Goal: Transaction & Acquisition: Purchase product/service

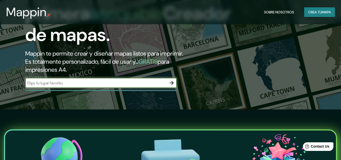
click at [157, 83] on input "text" at bounding box center [95, 83] width 141 height 6
type input "[PERSON_NAME]"
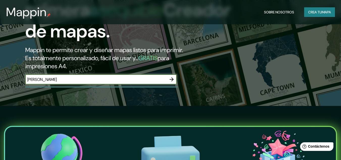
scroll to position [50, 0]
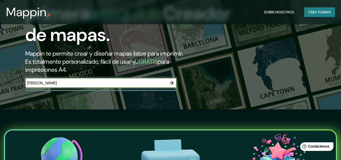
click at [171, 81] on icon "button" at bounding box center [172, 83] width 6 height 6
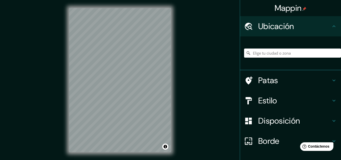
click at [172, 53] on div "© Mapbox © OpenStreetMap Improve this map" at bounding box center [120, 80] width 118 height 160
click at [180, 55] on div "Mappin Ubicación Patas Estilo Disposición Borde Elige un borde. Consejo : puede…" at bounding box center [170, 84] width 341 height 168
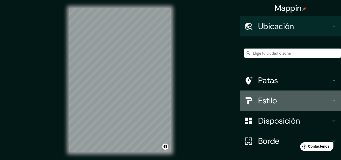
click at [331, 99] on icon at bounding box center [334, 100] width 6 height 6
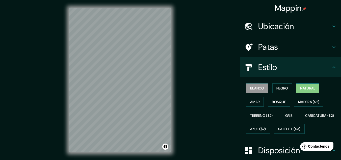
click at [309, 87] on font "Natural" at bounding box center [307, 88] width 15 height 5
click at [254, 101] on font "Amar" at bounding box center [255, 101] width 10 height 5
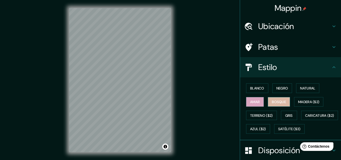
click at [275, 102] on font "Bosque" at bounding box center [279, 101] width 14 height 5
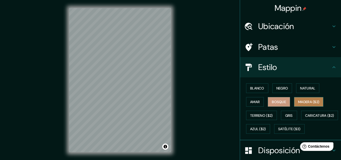
click at [300, 101] on font "Madera ($2)" at bounding box center [308, 101] width 21 height 5
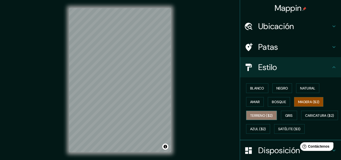
click at [260, 116] on font "Terreno ($2)" at bounding box center [261, 115] width 23 height 5
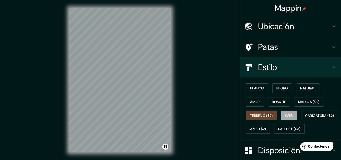
click at [290, 114] on font "Gris" at bounding box center [289, 115] width 8 height 5
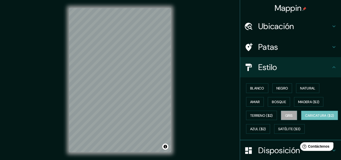
click at [305, 118] on font "Caricatura ($2)" at bounding box center [319, 115] width 29 height 5
click at [266, 128] on font "Azul ($2)" at bounding box center [258, 129] width 16 height 5
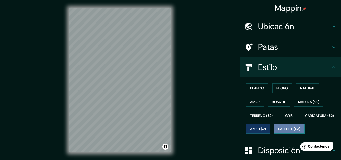
click at [278, 131] on font "Satélite ($3)" at bounding box center [289, 129] width 22 height 5
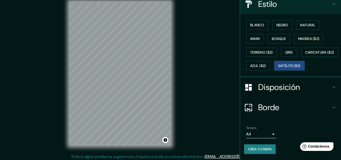
scroll to position [8, 0]
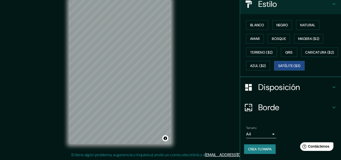
click at [332, 107] on icon at bounding box center [333, 107] width 3 height 2
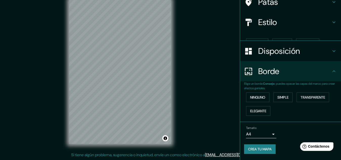
scroll to position [36, 0]
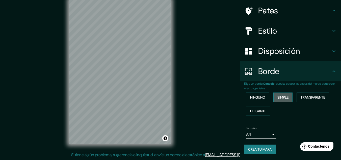
click at [283, 95] on font "Simple" at bounding box center [282, 97] width 11 height 5
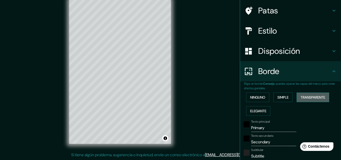
click at [309, 96] on font "Transparente" at bounding box center [313, 97] width 24 height 5
click at [261, 98] on font "Ninguno" at bounding box center [257, 97] width 15 height 5
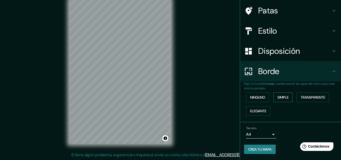
click at [279, 97] on font "Simple" at bounding box center [282, 97] width 11 height 5
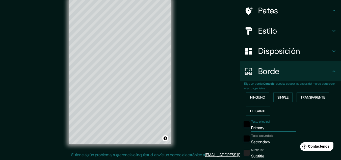
drag, startPoint x: 266, startPoint y: 129, endPoint x: 234, endPoint y: 124, distance: 32.3
click at [234, 124] on div "Mappin Ubicación Patas Estilo Disposición Borde Elige un borde. Consejo : puede…" at bounding box center [170, 76] width 341 height 168
type input "j"
type input "161"
type input "32"
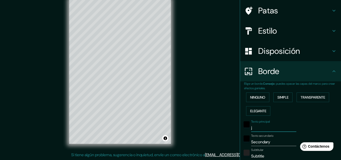
type input "jo"
type input "161"
type input "32"
type input "joc"
type input "161"
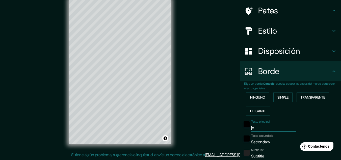
type input "32"
type input "joce"
type input "161"
type input "32"
type input "joce"
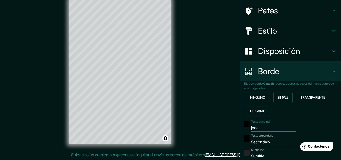
type input "161"
type input "32"
type input "joce"
type input "161"
type input "32"
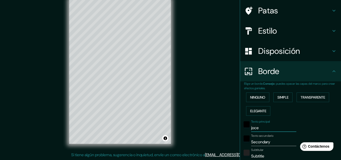
type input "joc"
type input "161"
type input "32"
type input "jo"
type input "161"
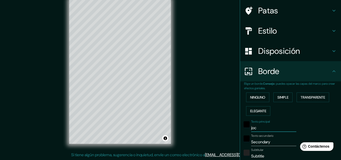
type input "32"
type input "[PERSON_NAME]"
type input "161"
type input "32"
type input "[PERSON_NAME]"
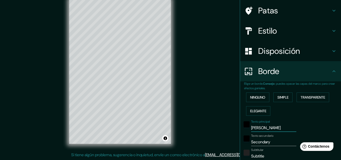
type input "161"
type input "32"
type input "[PERSON_NAME]"
type input "161"
type input "32"
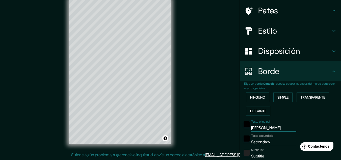
type input "[PERSON_NAME]"
type input "161"
type input "32"
type input "[PERSON_NAME]"
type input "161"
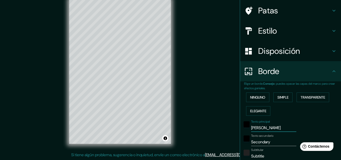
type input "32"
type input "[PERSON_NAME]"
type input "161"
type input "32"
type input "[PERSON_NAME]"
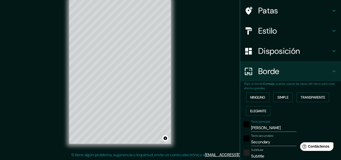
type input "161"
type input "32"
type input "[PERSON_NAME]"
type input "161"
type input "32"
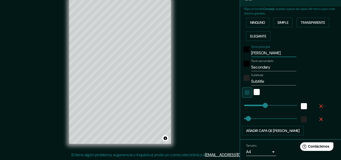
scroll to position [112, 0]
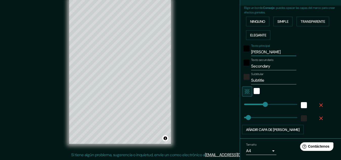
type input "161"
type input "[PERSON_NAME]"
type input "29"
drag, startPoint x: 262, startPoint y: 103, endPoint x: 244, endPoint y: 103, distance: 17.7
type input "111"
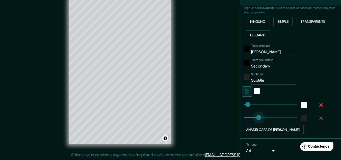
drag, startPoint x: 245, startPoint y: 118, endPoint x: 255, endPoint y: 118, distance: 10.3
drag, startPoint x: 268, startPoint y: 65, endPoint x: 232, endPoint y: 65, distance: 36.8
click at [232, 65] on div "Mappin Ubicación Patas Estilo Disposición Borde Elige un borde. Consejo : puede…" at bounding box center [170, 76] width 341 height 168
type input "parque lineal"
drag, startPoint x: 266, startPoint y: 78, endPoint x: 226, endPoint y: 83, distance: 40.9
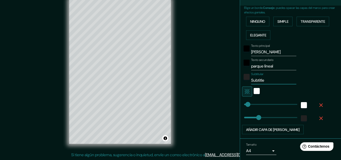
click at [226, 83] on div "Mappin Ubicación Patas Estilo Disposición Borde Elige un borde. Consejo : puede…" at bounding box center [170, 76] width 341 height 168
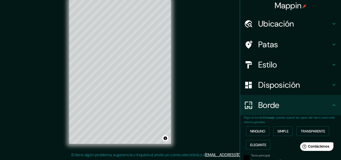
scroll to position [0, 0]
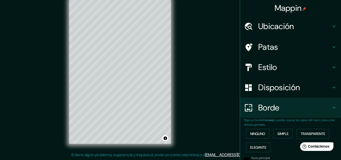
click at [276, 66] on h4 "Estilo" at bounding box center [294, 67] width 73 height 10
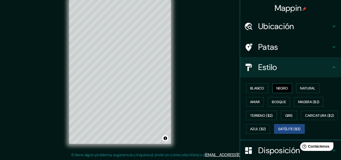
click at [281, 88] on font "Negro" at bounding box center [282, 88] width 12 height 5
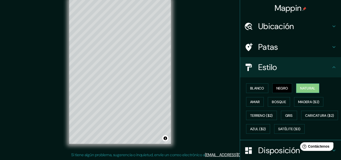
click at [304, 86] on font "Natural" at bounding box center [307, 88] width 15 height 5
click at [250, 86] on font "Blanco" at bounding box center [257, 88] width 14 height 7
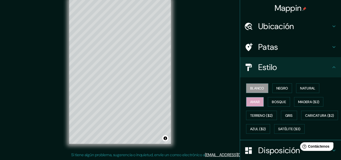
click at [250, 101] on font "Amar" at bounding box center [255, 101] width 10 height 5
click at [275, 100] on font "Bosque" at bounding box center [279, 101] width 14 height 5
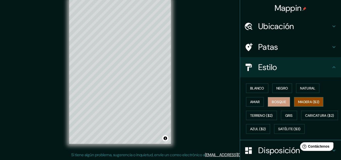
click at [304, 100] on font "Madera ($2)" at bounding box center [308, 101] width 21 height 5
click at [256, 113] on font "Terreno ($2)" at bounding box center [261, 115] width 23 height 5
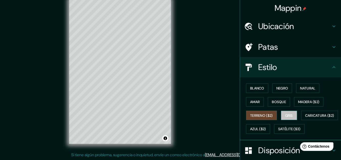
click at [285, 114] on font "Gris" at bounding box center [289, 115] width 8 height 5
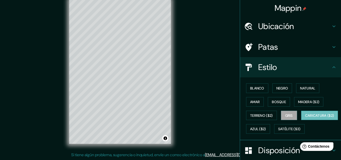
click at [305, 118] on font "Caricatura ($2)" at bounding box center [319, 115] width 29 height 5
click at [266, 128] on font "Azul ($2)" at bounding box center [258, 129] width 16 height 5
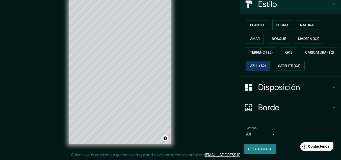
scroll to position [76, 0]
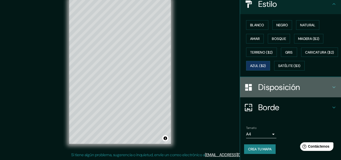
click at [331, 87] on icon at bounding box center [334, 87] width 6 height 6
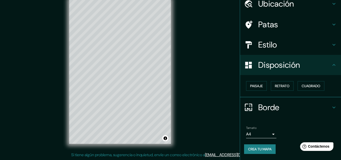
scroll to position [22, 0]
click at [278, 87] on font "Retrato" at bounding box center [282, 86] width 15 height 5
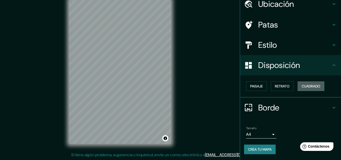
click at [302, 86] on font "Cuadrado" at bounding box center [311, 86] width 19 height 5
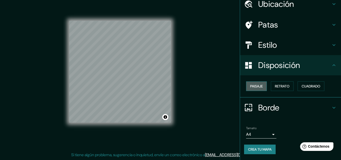
click at [253, 85] on font "Paisaje" at bounding box center [256, 86] width 13 height 5
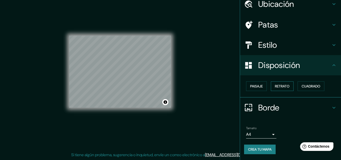
click at [278, 85] on font "Retrato" at bounding box center [282, 86] width 15 height 5
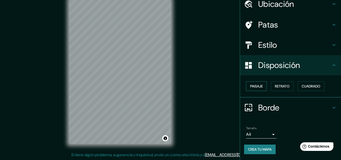
click at [258, 85] on font "Paisaje" at bounding box center [256, 86] width 13 height 5
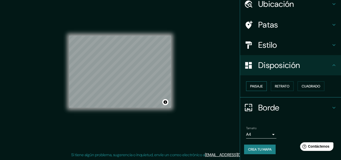
click at [257, 85] on font "Paisaje" at bounding box center [256, 86] width 13 height 5
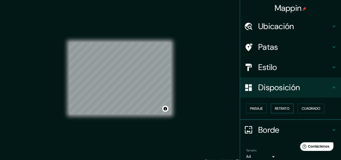
scroll to position [0, 0]
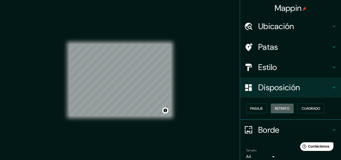
click at [278, 108] on font "Retrato" at bounding box center [282, 108] width 15 height 5
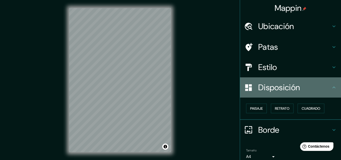
click at [250, 87] on div at bounding box center [251, 87] width 14 height 9
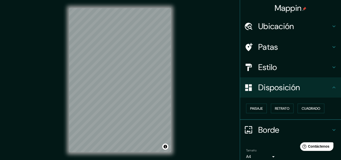
click at [332, 88] on icon at bounding box center [334, 87] width 6 height 6
click at [311, 105] on button "Cuadrado" at bounding box center [310, 108] width 27 height 10
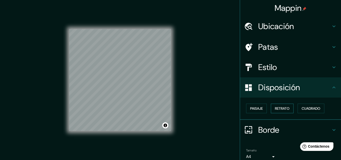
click at [271, 106] on button "Retrato" at bounding box center [282, 108] width 23 height 10
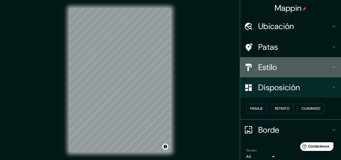
click at [270, 67] on font "Estilo" at bounding box center [267, 67] width 19 height 11
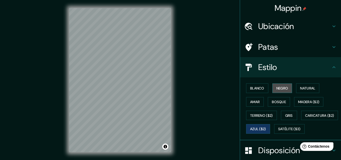
click at [278, 87] on font "Negro" at bounding box center [282, 88] width 12 height 5
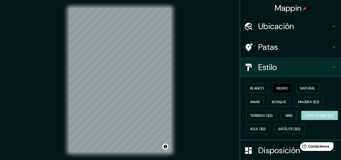
click at [305, 118] on font "Caricatura ($2)" at bounding box center [319, 115] width 29 height 5
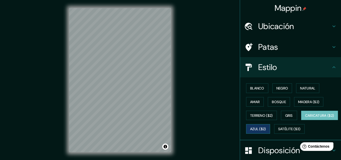
click at [266, 127] on font "Azul ($2)" at bounding box center [258, 129] width 16 height 5
click at [235, 79] on div "Mappin Ubicación Patas Estilo Blanco Negro Natural [PERSON_NAME] ($2) Terreno (…" at bounding box center [170, 84] width 341 height 168
click at [187, 83] on div "Mappin Ubicación Patas Estilo Blanco Negro Natural [PERSON_NAME] ($2) Terreno (…" at bounding box center [170, 84] width 341 height 168
